Goal: Task Accomplishment & Management: Use online tool/utility

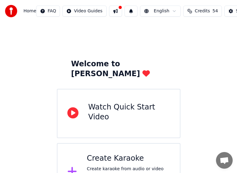
click at [148, 0] on div "Home FAQ Video Guides English Credits 54 Settings" at bounding box center [118, 11] width 237 height 22
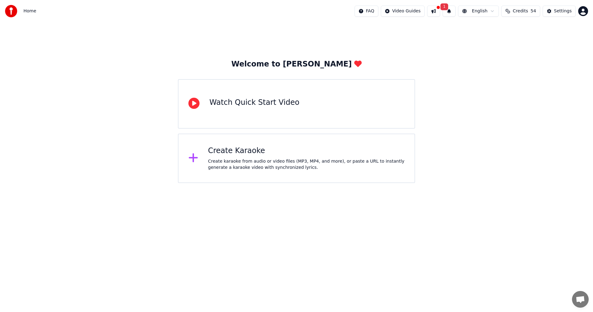
click at [223, 157] on div "Create Karaoke Create karaoke from audio or video files (MP3, MP4, and more), o…" at bounding box center [306, 158] width 197 height 25
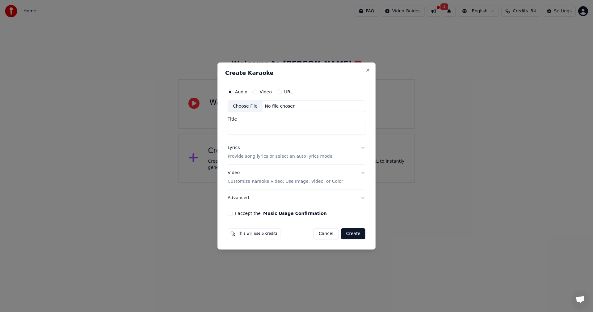
click at [262, 90] on label "Video" at bounding box center [266, 92] width 12 height 4
click at [257, 90] on button "Video" at bounding box center [254, 91] width 5 height 5
click at [247, 109] on div "Choose File" at bounding box center [245, 106] width 35 height 11
type input "**********"
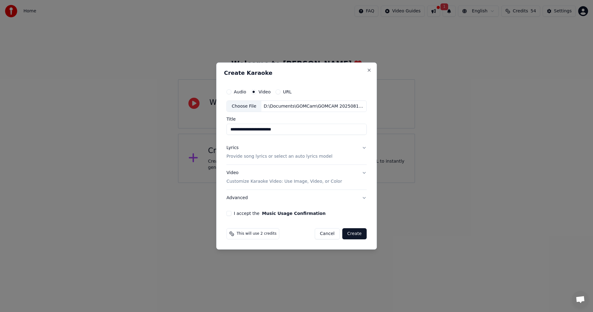
click at [362, 149] on button "Lyrics Provide song lyrics or select an auto lyrics model" at bounding box center [296, 152] width 140 height 25
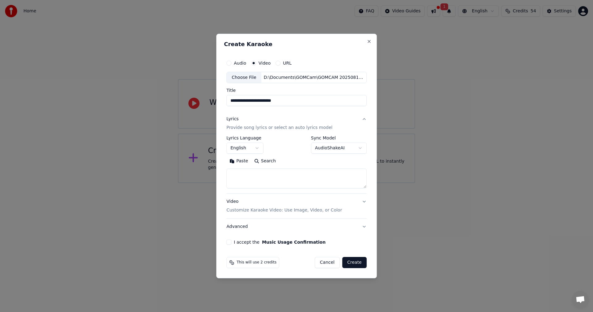
click at [259, 149] on button "English" at bounding box center [244, 148] width 37 height 11
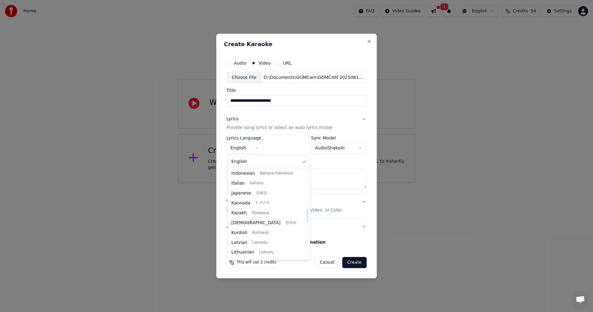
scroll to position [247, 0]
select select "**"
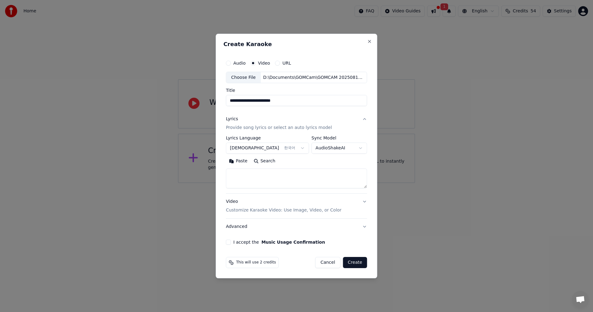
click at [356, 149] on body "**********" at bounding box center [296, 91] width 593 height 183
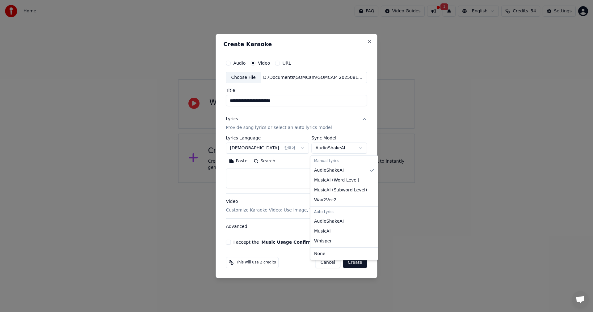
select select "**********"
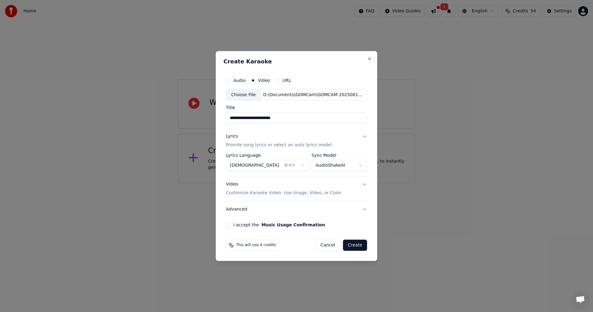
click at [230, 226] on button "I accept the Music Usage Confirmation" at bounding box center [228, 224] width 5 height 5
click at [354, 245] on button "Create" at bounding box center [355, 244] width 24 height 11
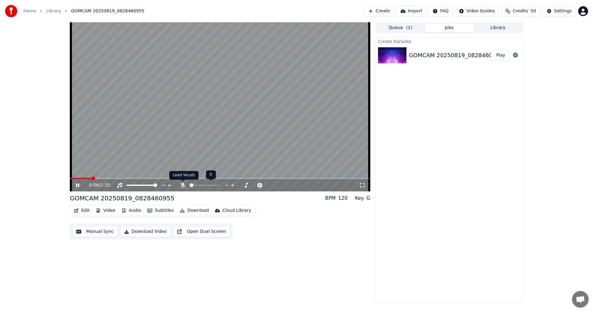
click at [184, 184] on icon at bounding box center [183, 185] width 6 height 5
click at [260, 185] on icon at bounding box center [259, 185] width 3 height 3
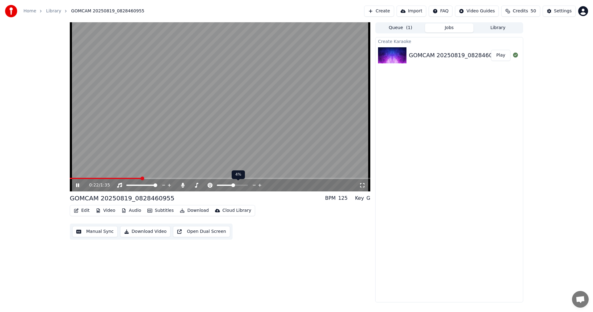
click at [260, 185] on icon at bounding box center [259, 185] width 3 height 3
click at [255, 185] on icon at bounding box center [255, 185] width 6 height 6
click at [259, 184] on icon at bounding box center [260, 185] width 6 height 6
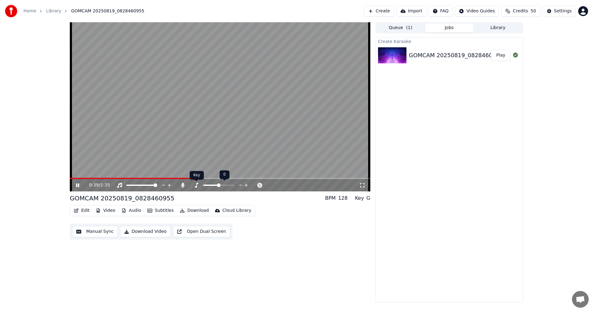
click at [196, 185] on icon at bounding box center [196, 185] width 6 height 5
click at [197, 186] on icon at bounding box center [196, 185] width 3 height 5
click at [197, 184] on icon at bounding box center [196, 185] width 3 height 5
click at [195, 188] on div at bounding box center [221, 185] width 56 height 6
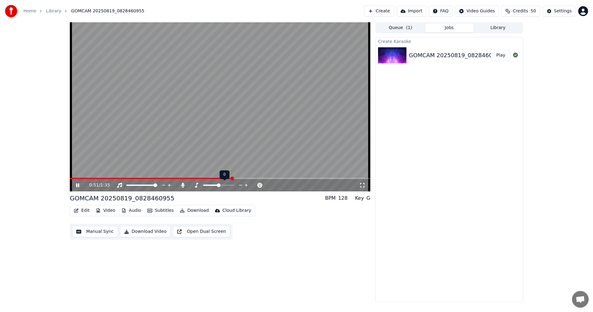
click at [198, 185] on icon at bounding box center [196, 185] width 6 height 5
click at [246, 185] on icon at bounding box center [246, 185] width 6 height 6
click at [77, 185] on icon at bounding box center [77, 185] width 3 height 4
click at [70, 179] on span at bounding box center [70, 178] width 0 height 1
click at [139, 232] on button "Download Video" at bounding box center [145, 231] width 50 height 11
